Goal: Browse casually

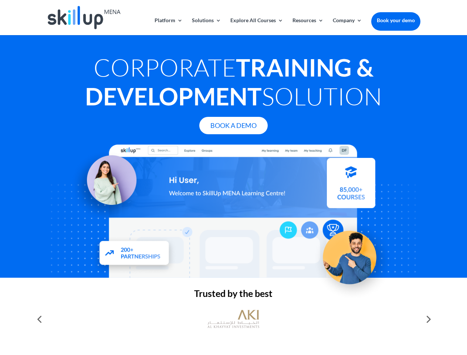
click at [233, 178] on div at bounding box center [233, 211] width 373 height 133
click at [206, 26] on link "Solutions" at bounding box center [206, 26] width 29 height 17
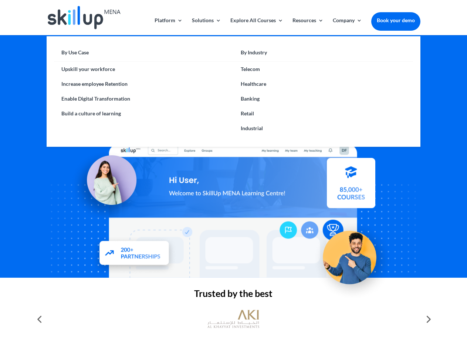
click at [256, 26] on link "Explore All Courses" at bounding box center [256, 26] width 53 height 17
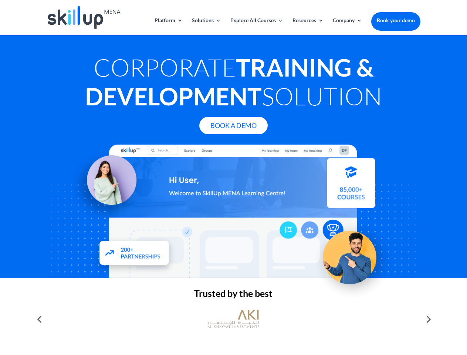
click at [307, 26] on link "Resources" at bounding box center [308, 26] width 31 height 17
click at [347, 26] on link "Company" at bounding box center [347, 26] width 29 height 17
click at [233, 319] on img at bounding box center [233, 319] width 52 height 26
